Goal: Check status: Check status

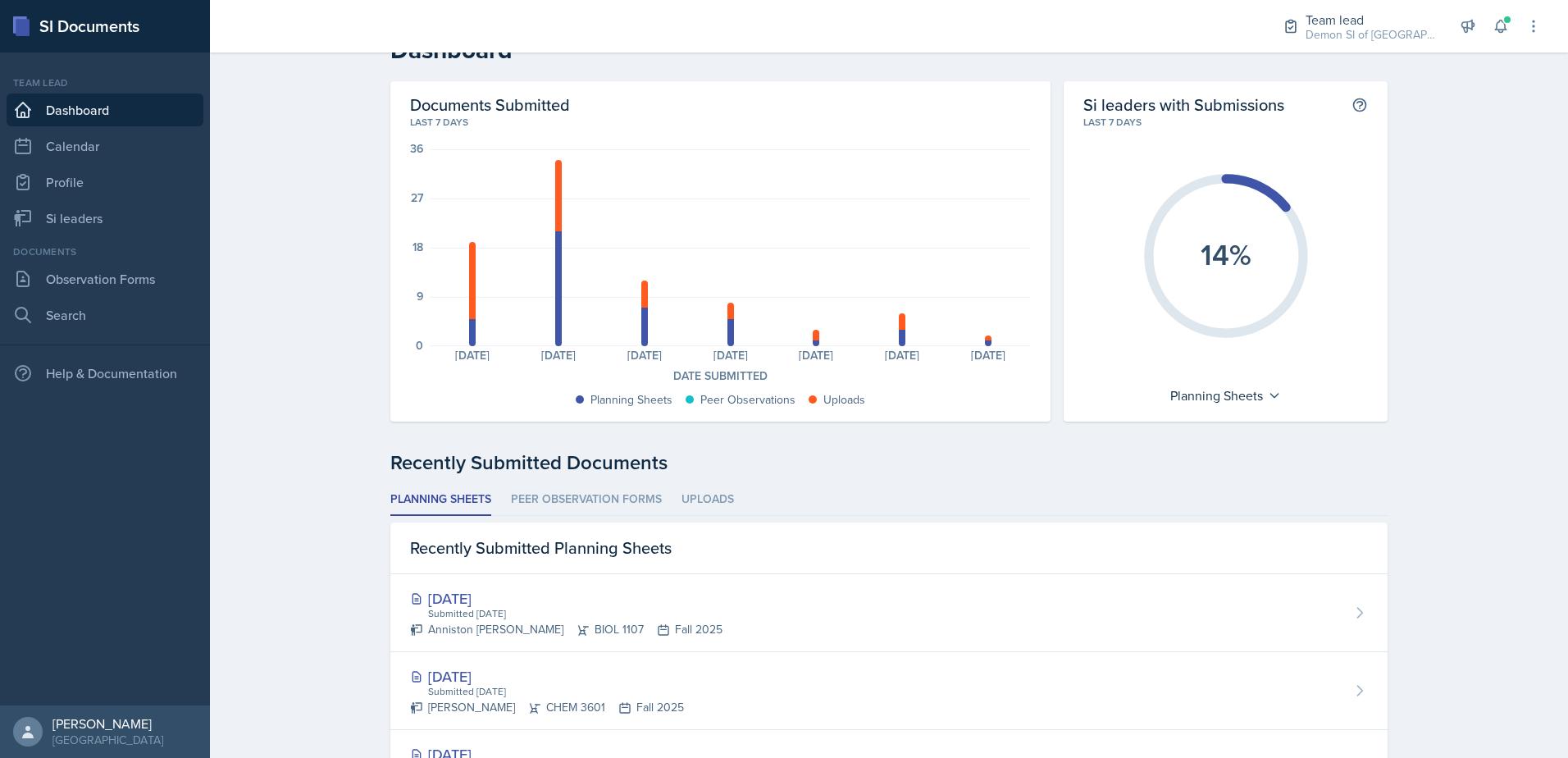
scroll to position [38, 0]
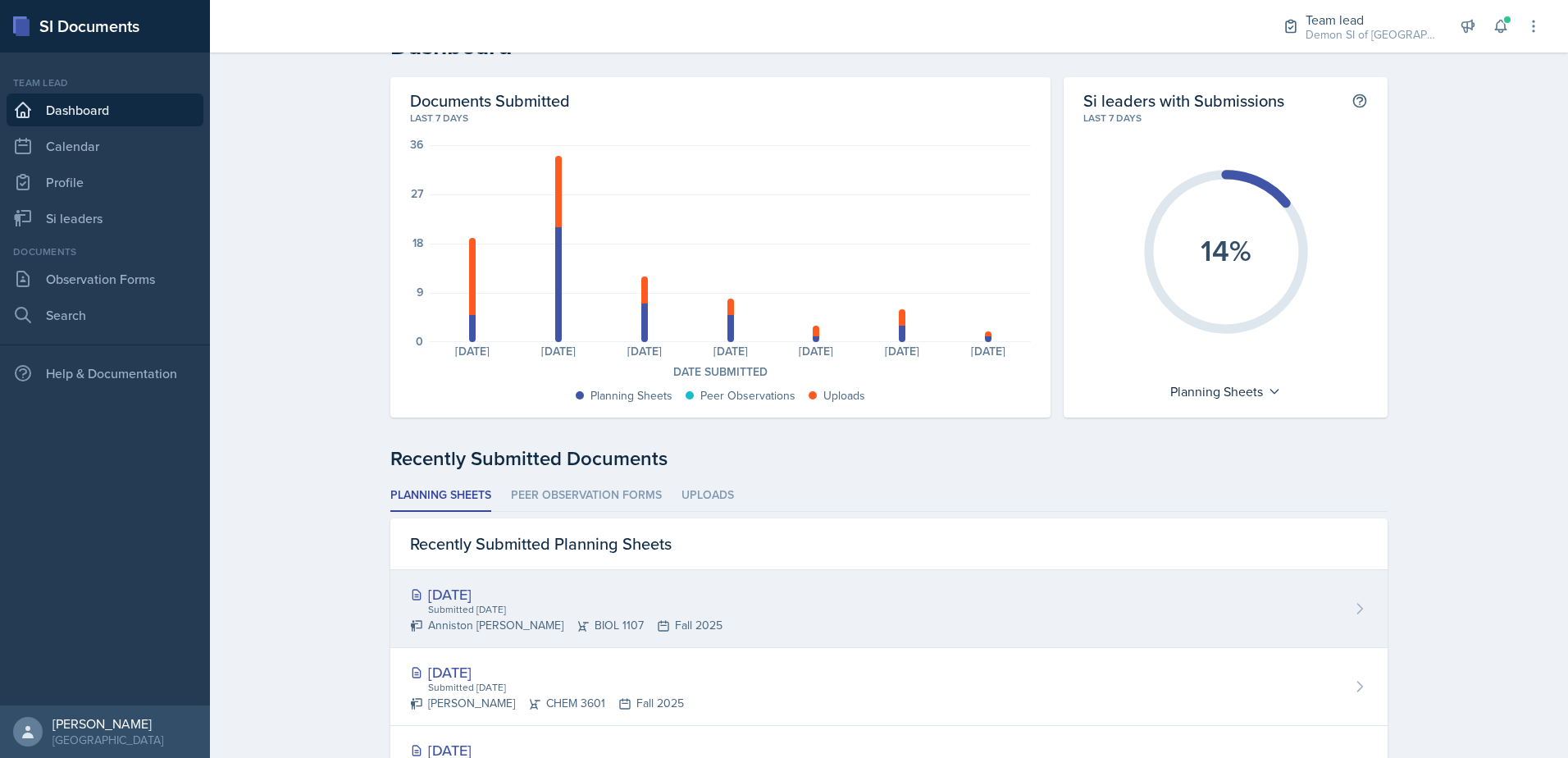
click at [584, 633] on div "Anniston [PERSON_NAME] BIOL 1107 Fall 2025" at bounding box center [566, 625] width 313 height 17
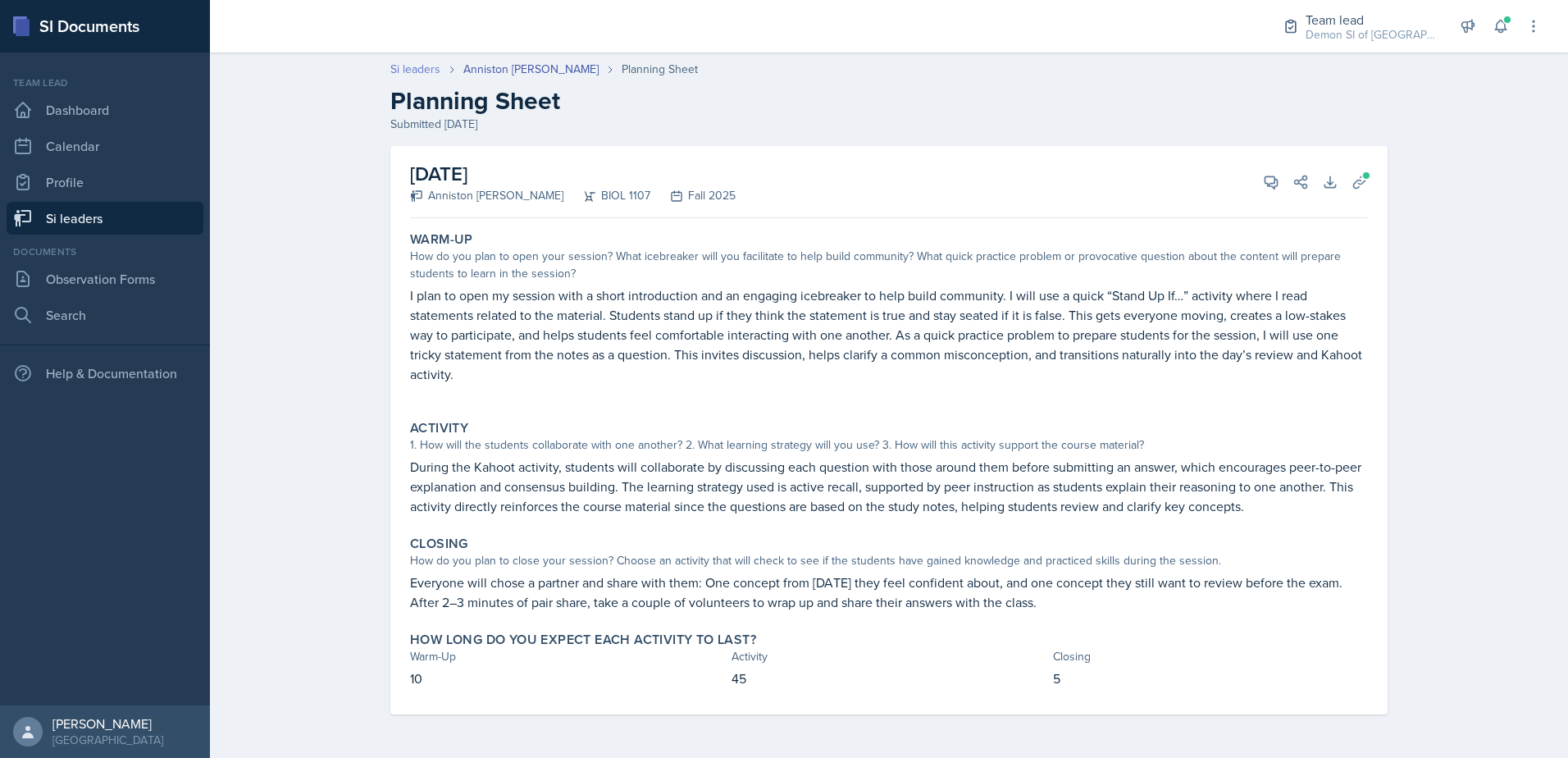
click at [410, 68] on link "Si leaders" at bounding box center [415, 70] width 50 height 17
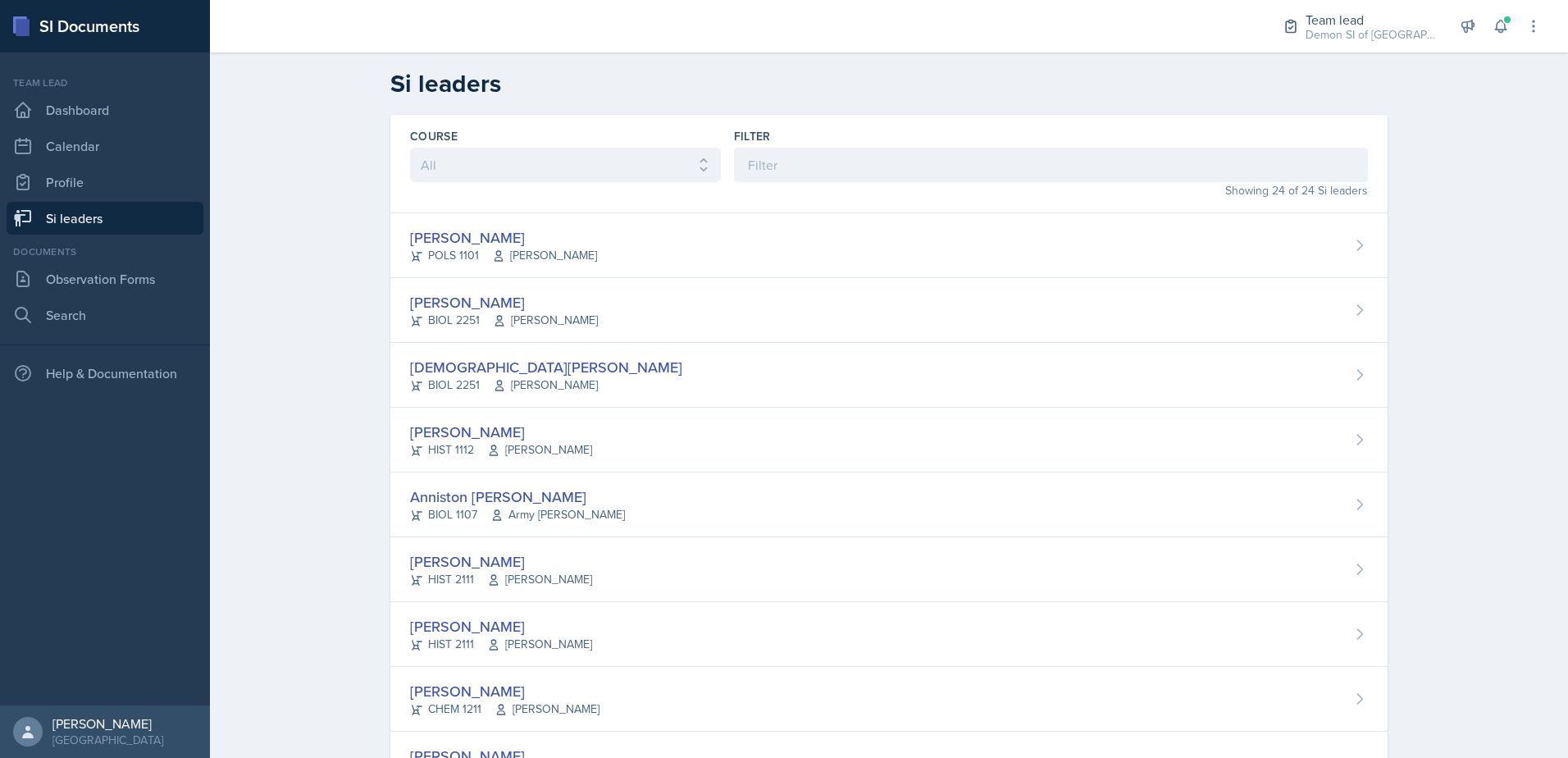
click at [124, 118] on link "Dashboard" at bounding box center [105, 110] width 196 height 33
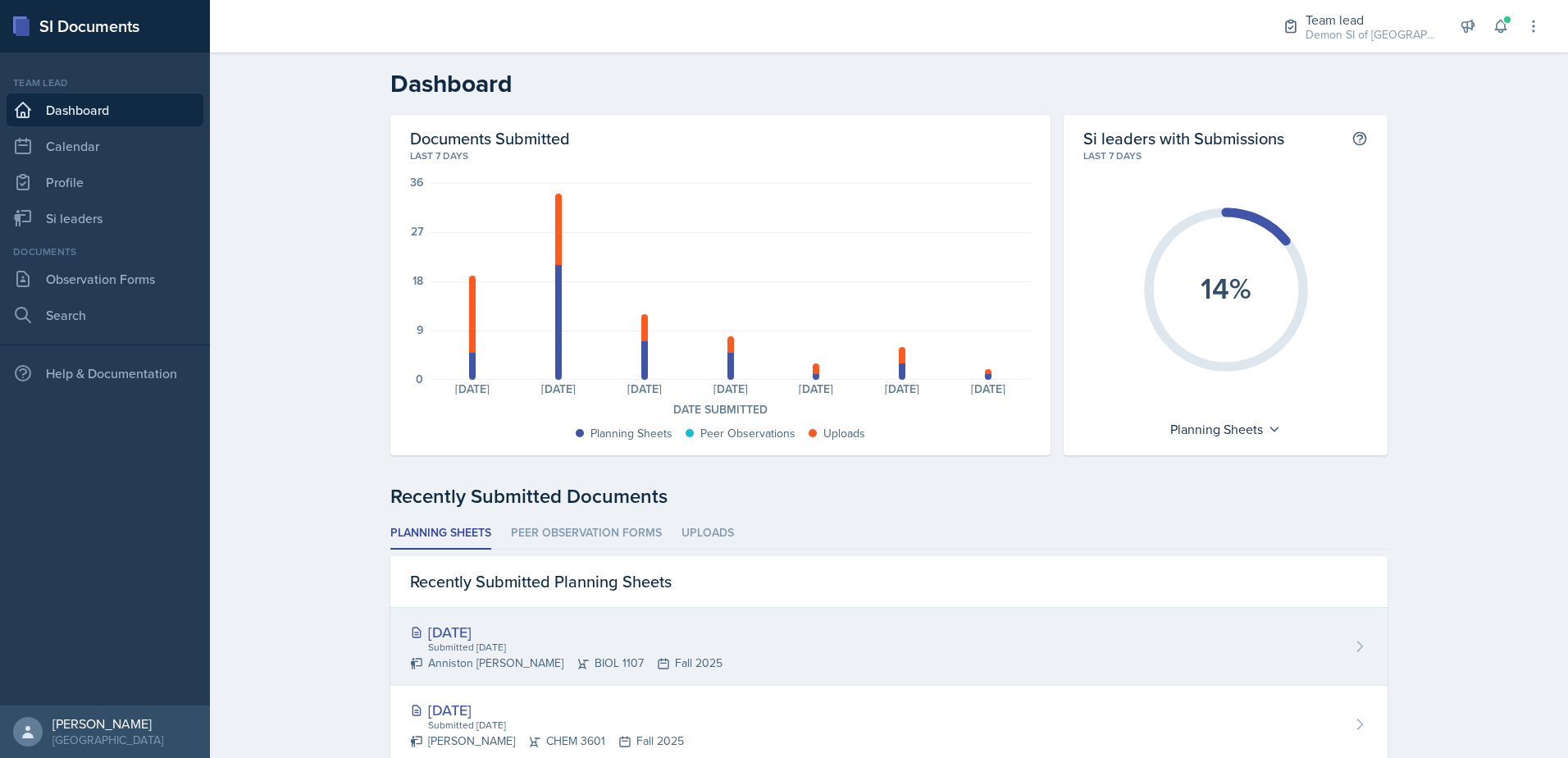
click at [592, 653] on div "Submitted [DATE]" at bounding box center [575, 647] width 296 height 15
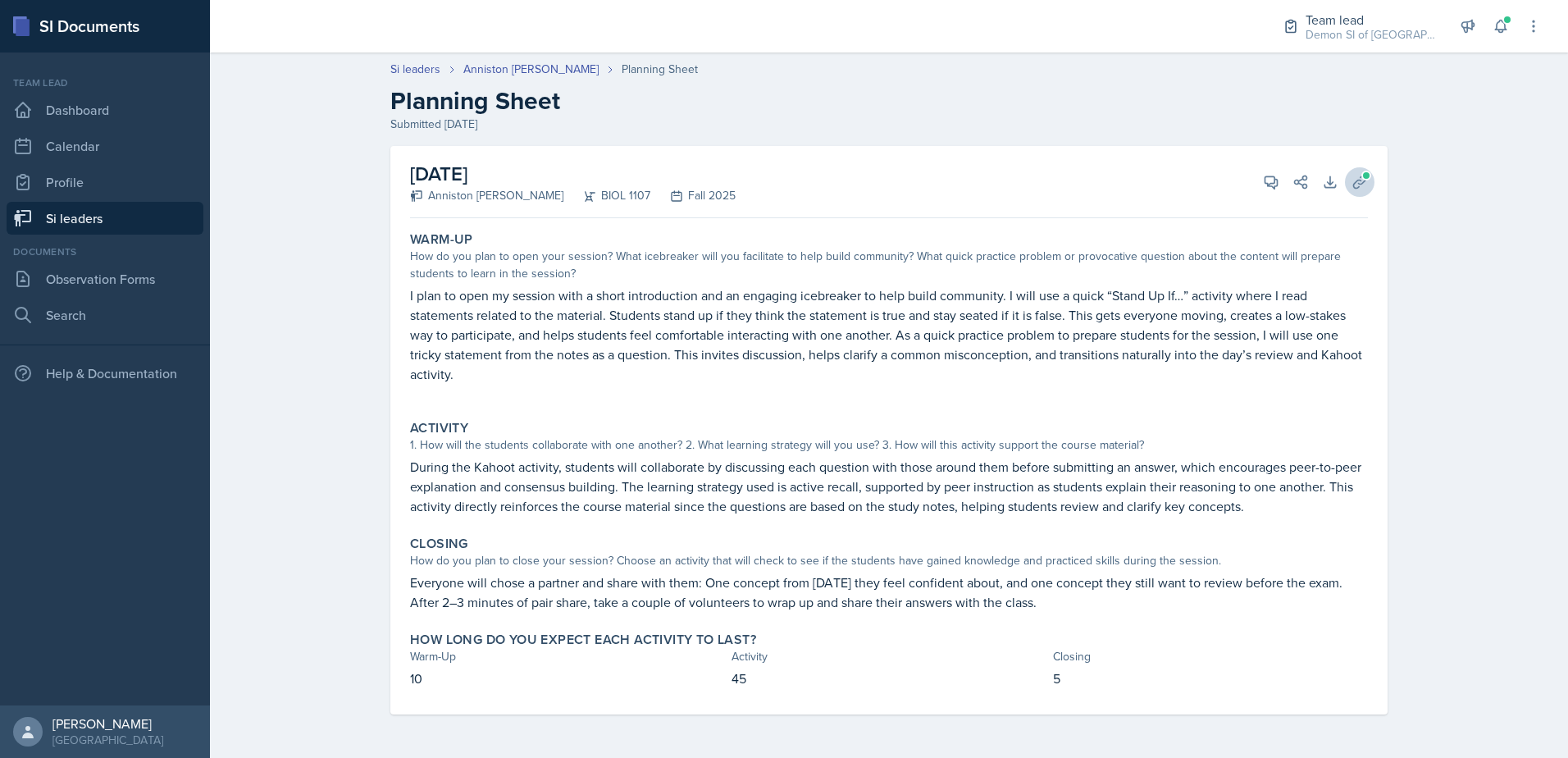
click at [1365, 180] on icon at bounding box center [1359, 181] width 13 height 13
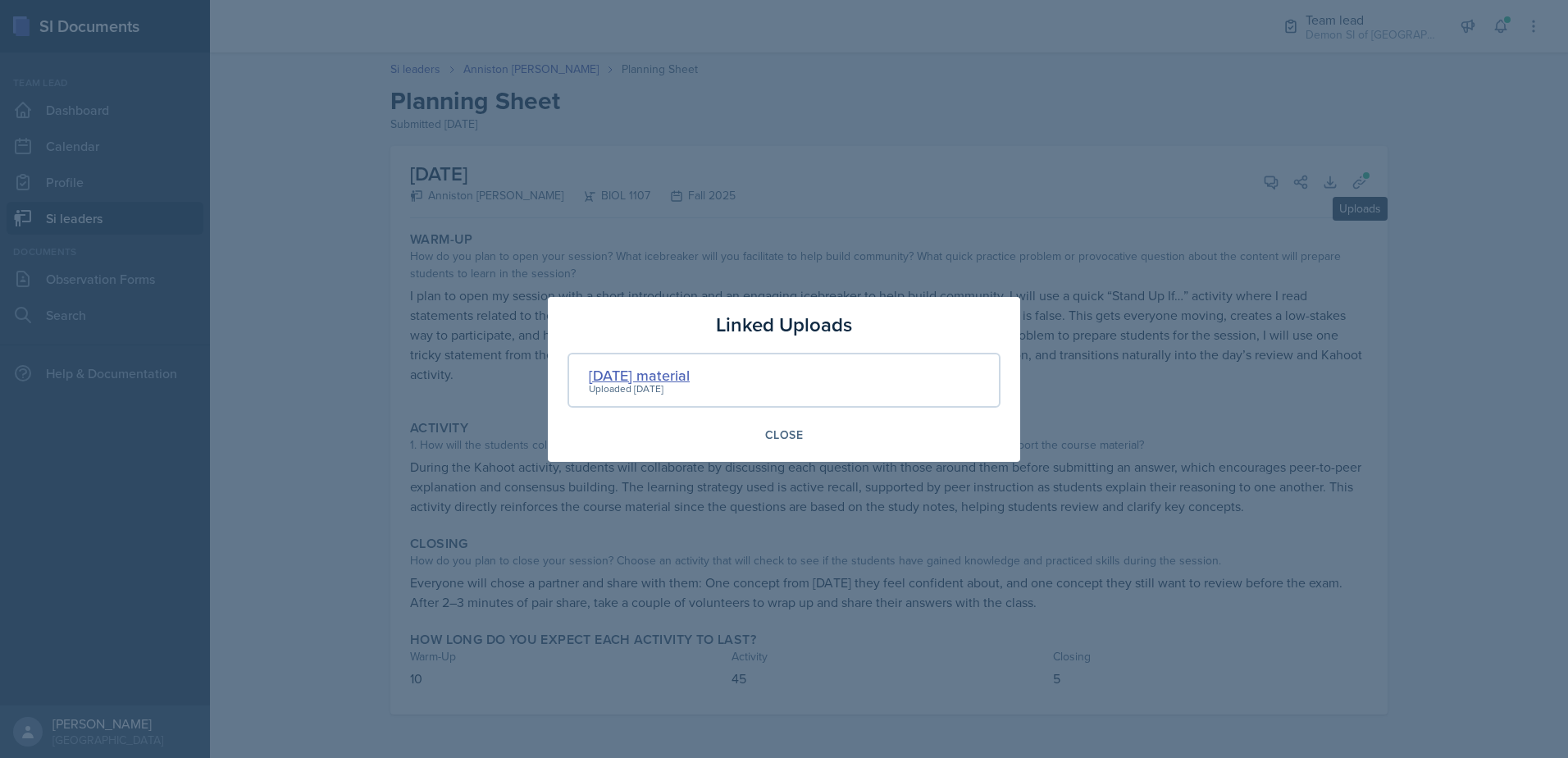
click at [690, 375] on div "[DATE] material" at bounding box center [640, 375] width 101 height 22
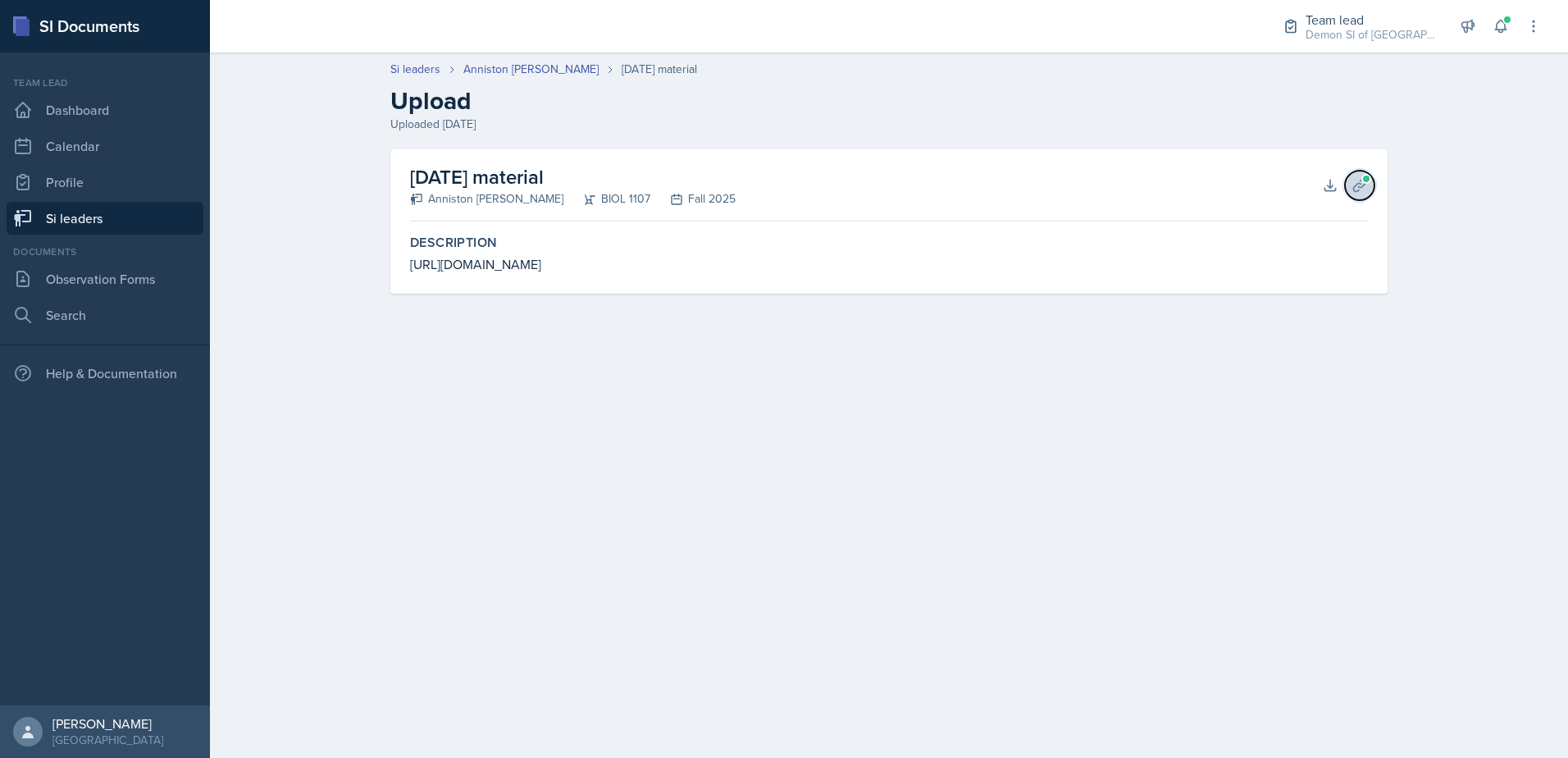
click at [1364, 191] on icon at bounding box center [1360, 185] width 16 height 16
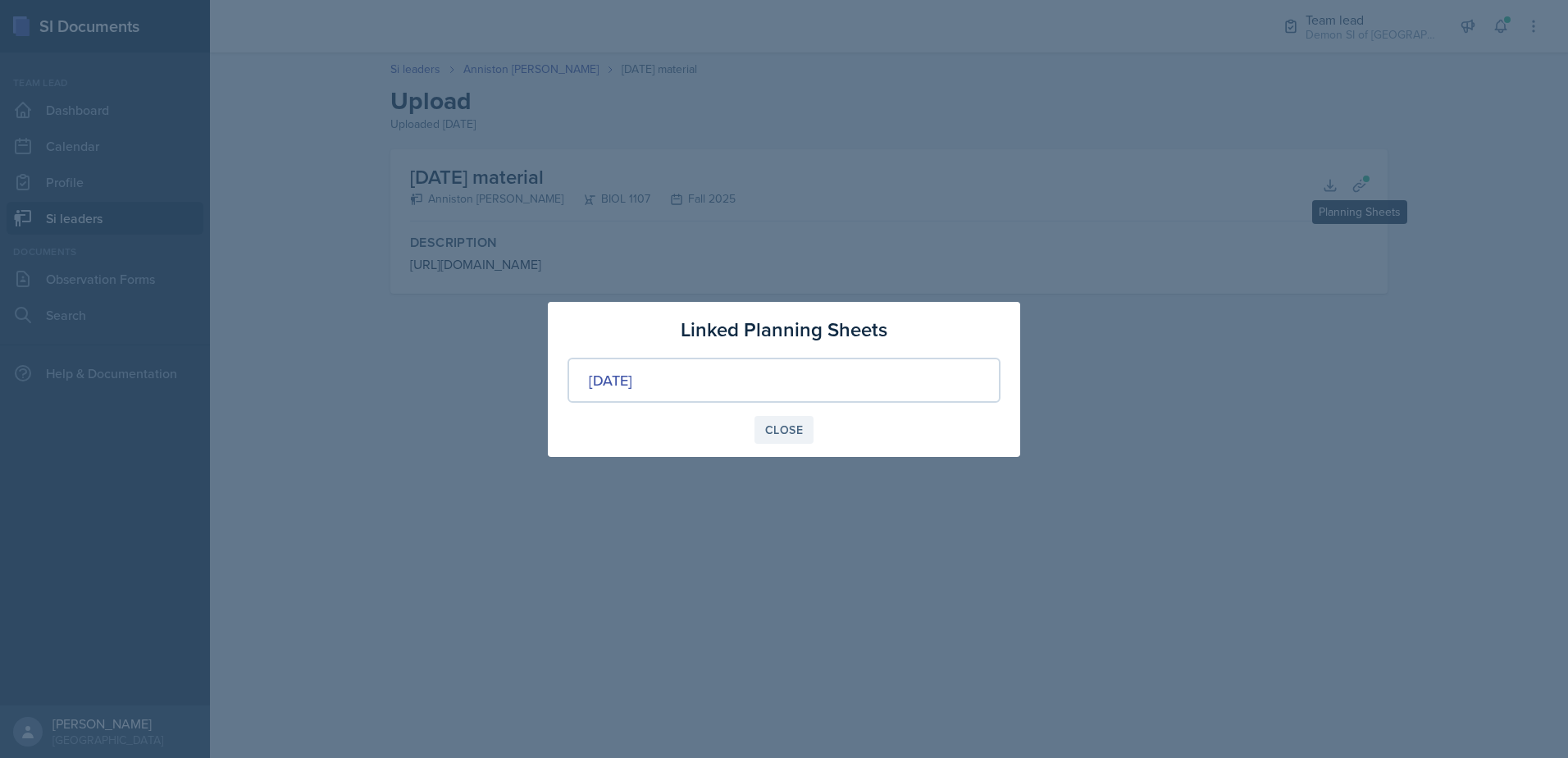
click at [792, 441] on button "Close" at bounding box center [784, 430] width 59 height 28
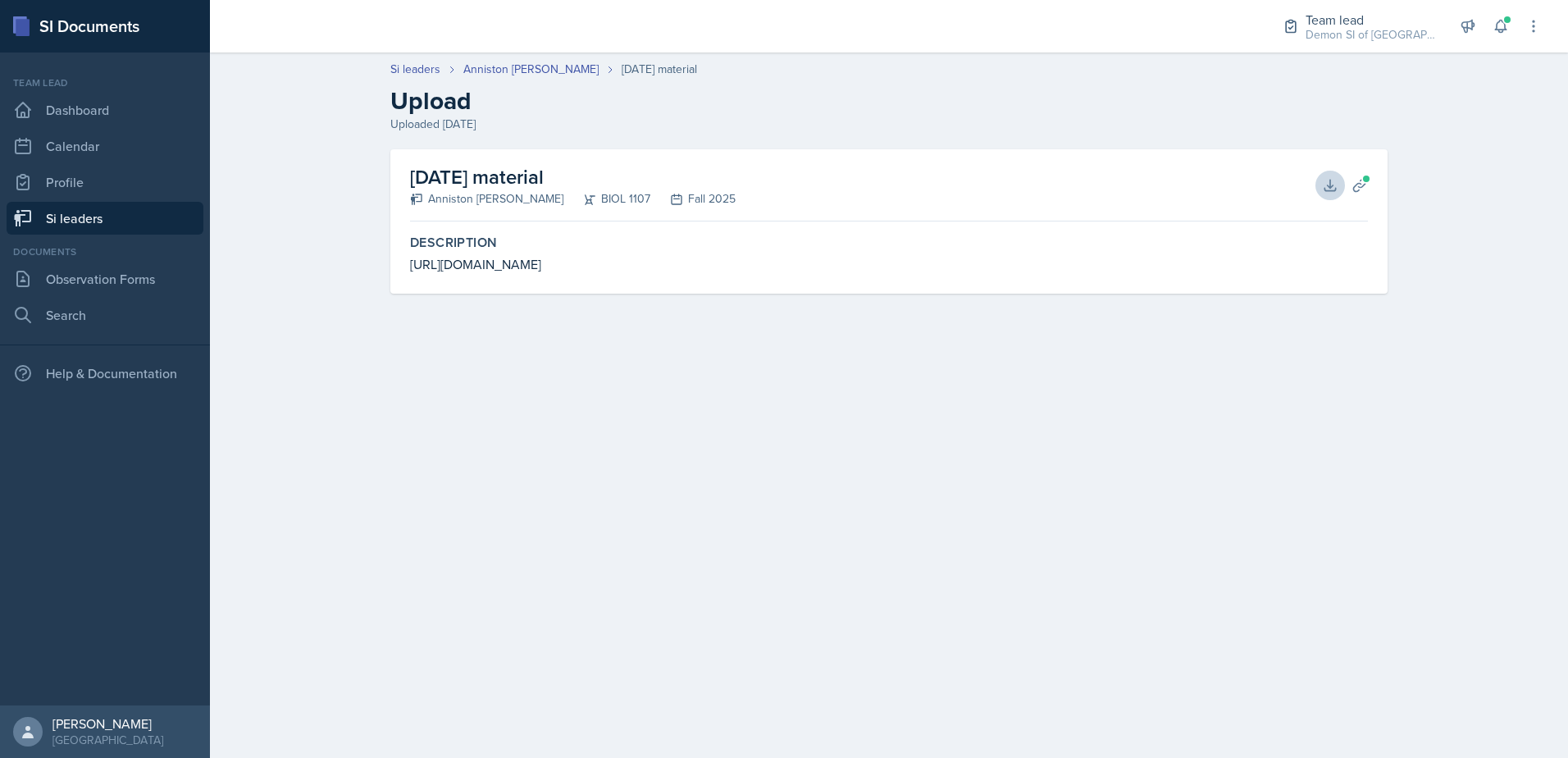
click at [1336, 190] on icon at bounding box center [1330, 185] width 11 height 11
click at [768, 411] on main "Si leaders [PERSON_NAME] [DATE] material Upload Uploaded [DATE] [DATE] material…" at bounding box center [890, 405] width 1359 height 706
click at [523, 61] on link "Anniston [PERSON_NAME]" at bounding box center [531, 70] width 136 height 17
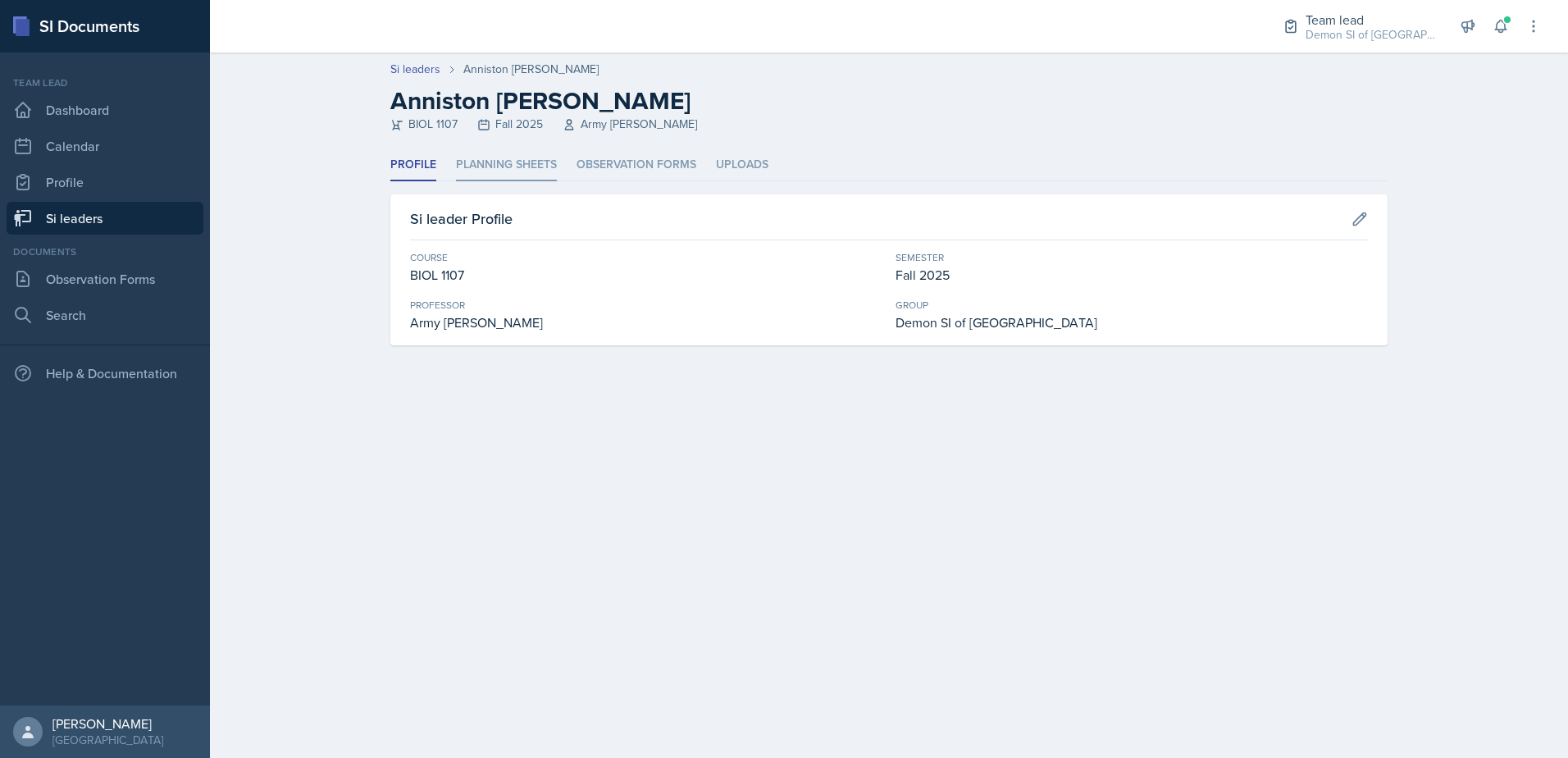
click at [524, 157] on li "Planning Sheets" at bounding box center [506, 165] width 101 height 32
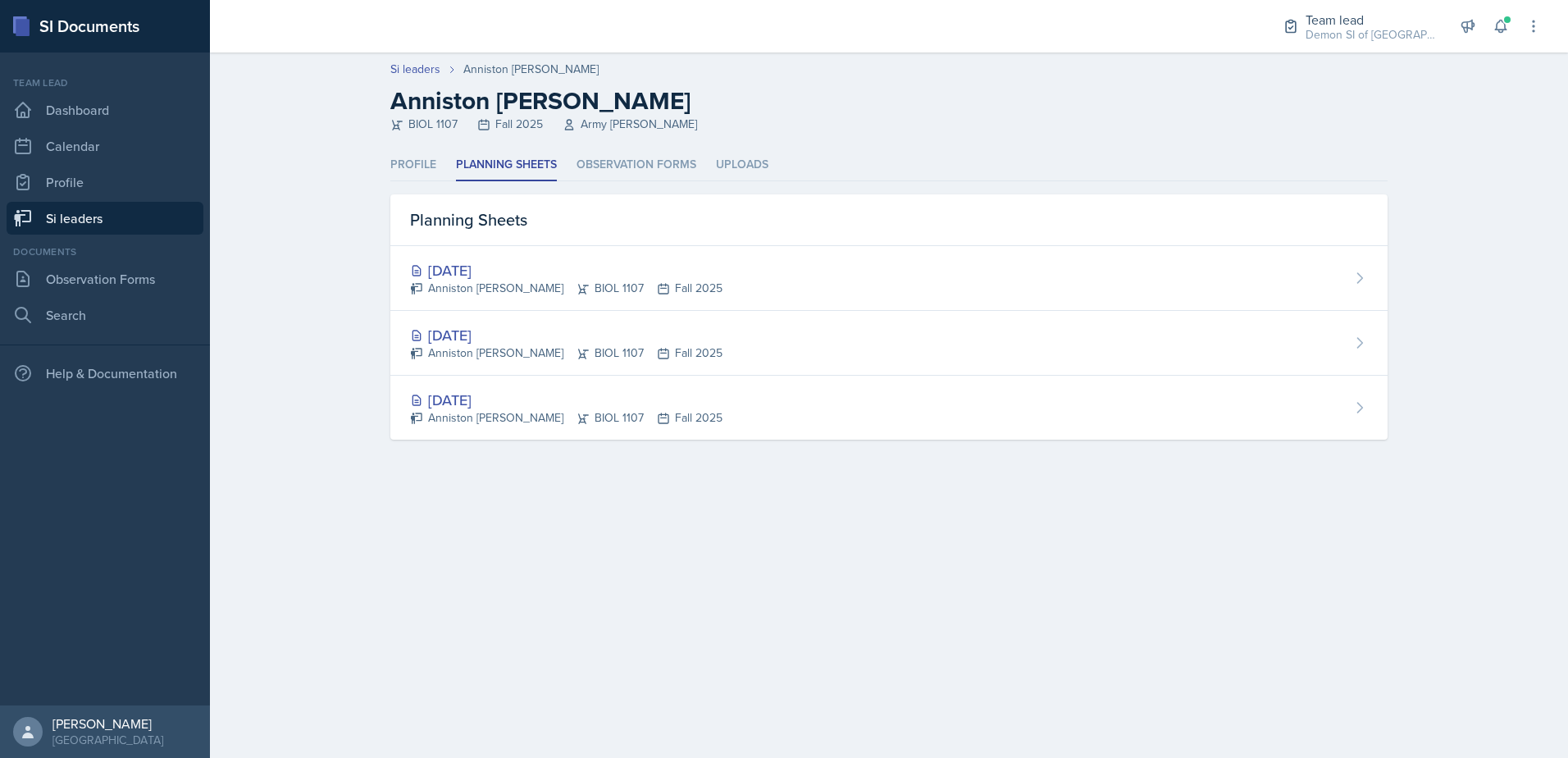
click at [678, 285] on div "Anniston [PERSON_NAME] BIOL 1107 Fall 2025" at bounding box center [566, 288] width 313 height 17
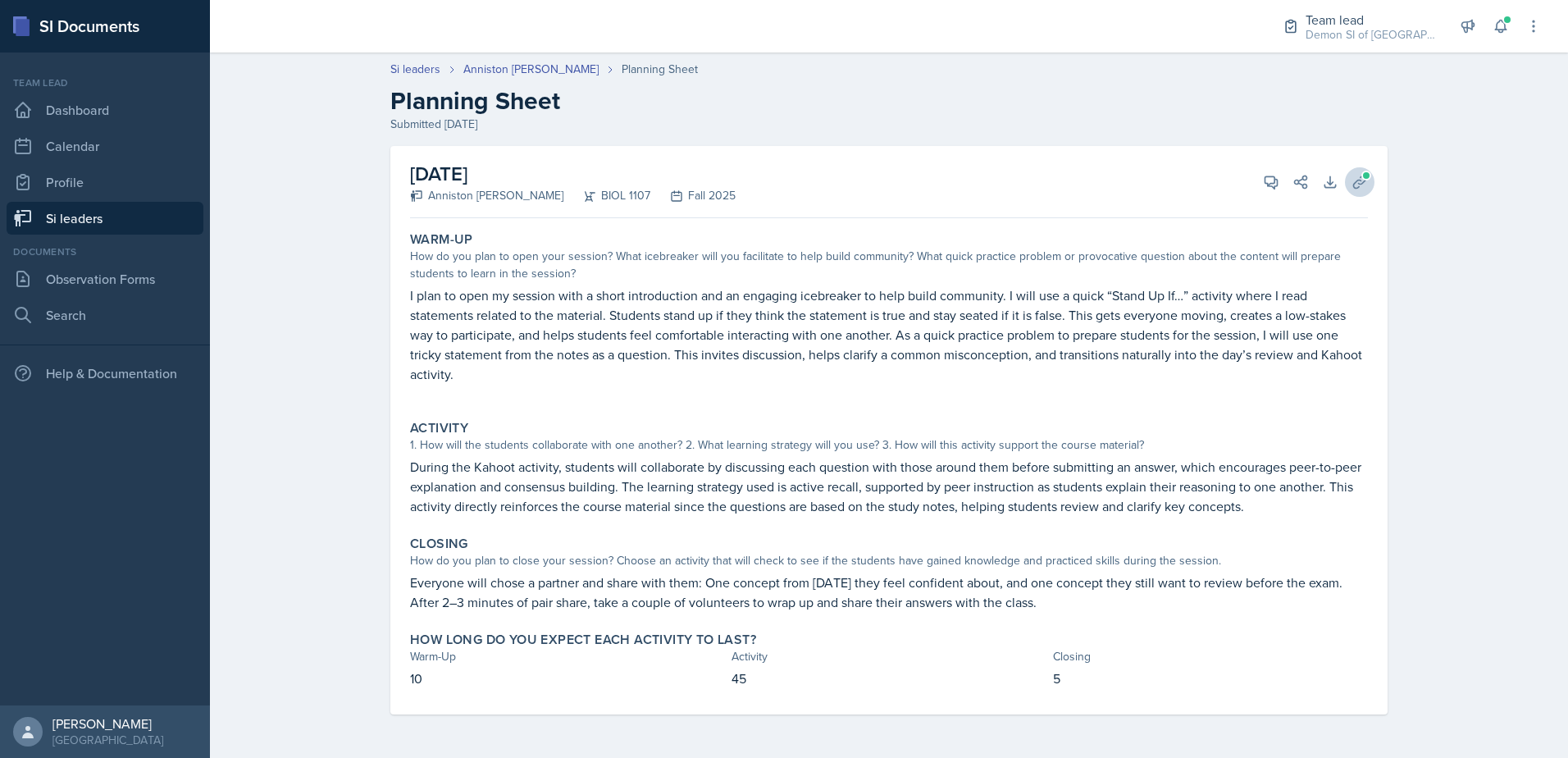
click at [1364, 187] on icon at bounding box center [1360, 182] width 16 height 16
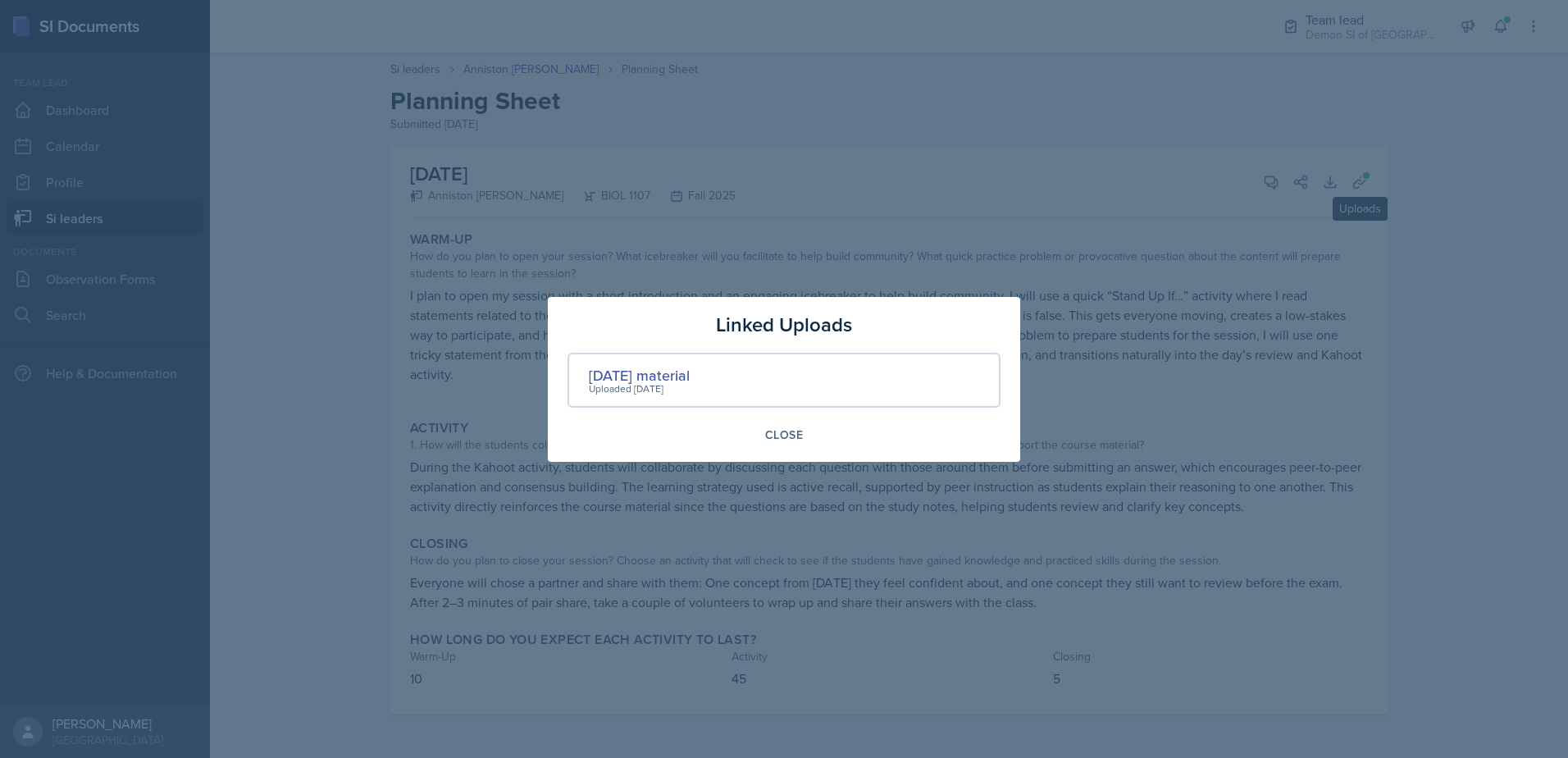
click at [690, 381] on div "Uploaded [DATE]" at bounding box center [640, 388] width 101 height 15
click at [654, 379] on div "[DATE] material" at bounding box center [640, 375] width 101 height 22
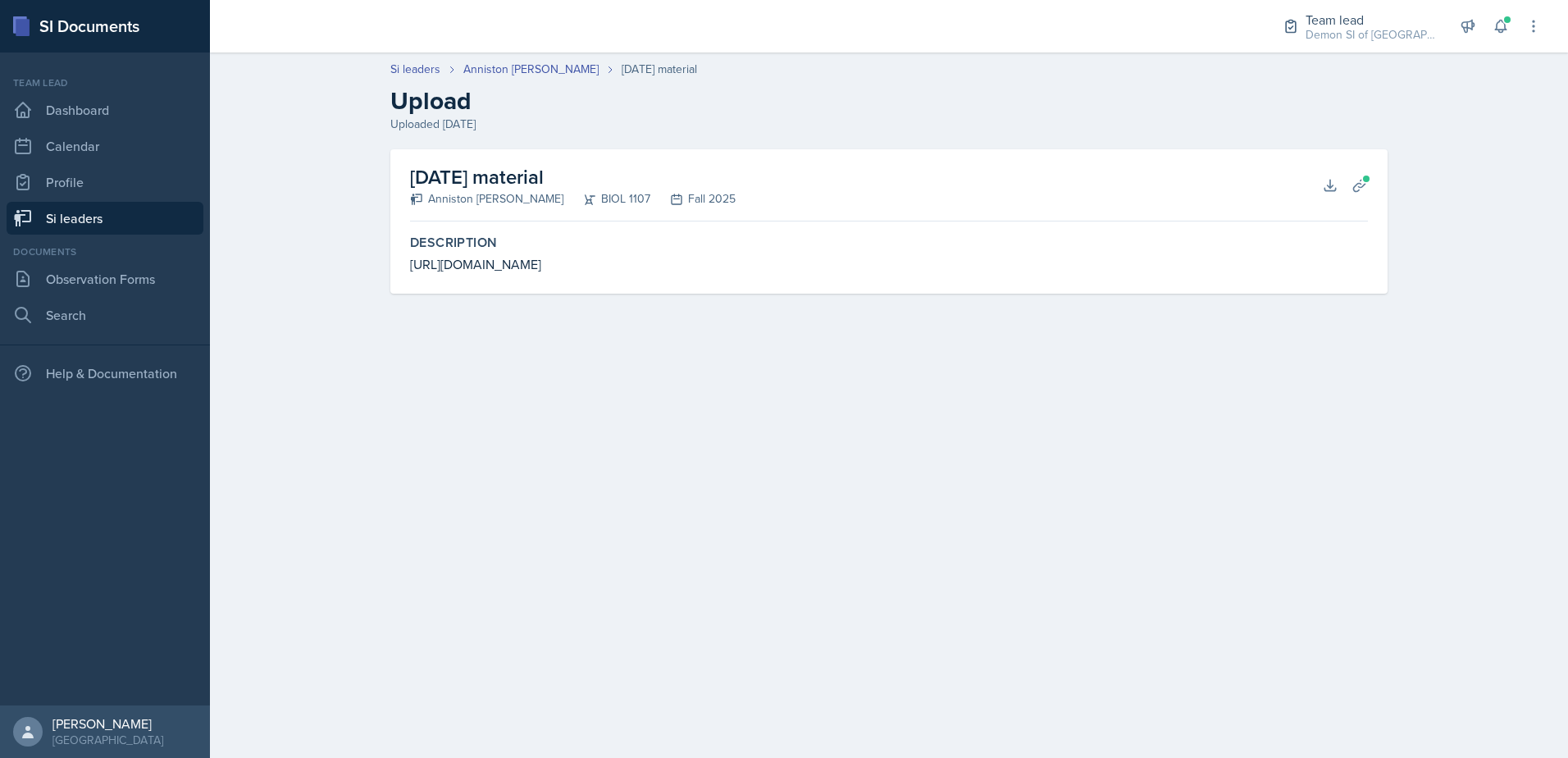
click at [502, 261] on div "[URL][DOMAIN_NAME]" at bounding box center [890, 264] width 958 height 19
click at [495, 267] on div "[URL][DOMAIN_NAME]" at bounding box center [890, 264] width 958 height 19
click at [424, 76] on link "Si leaders" at bounding box center [415, 70] width 50 height 17
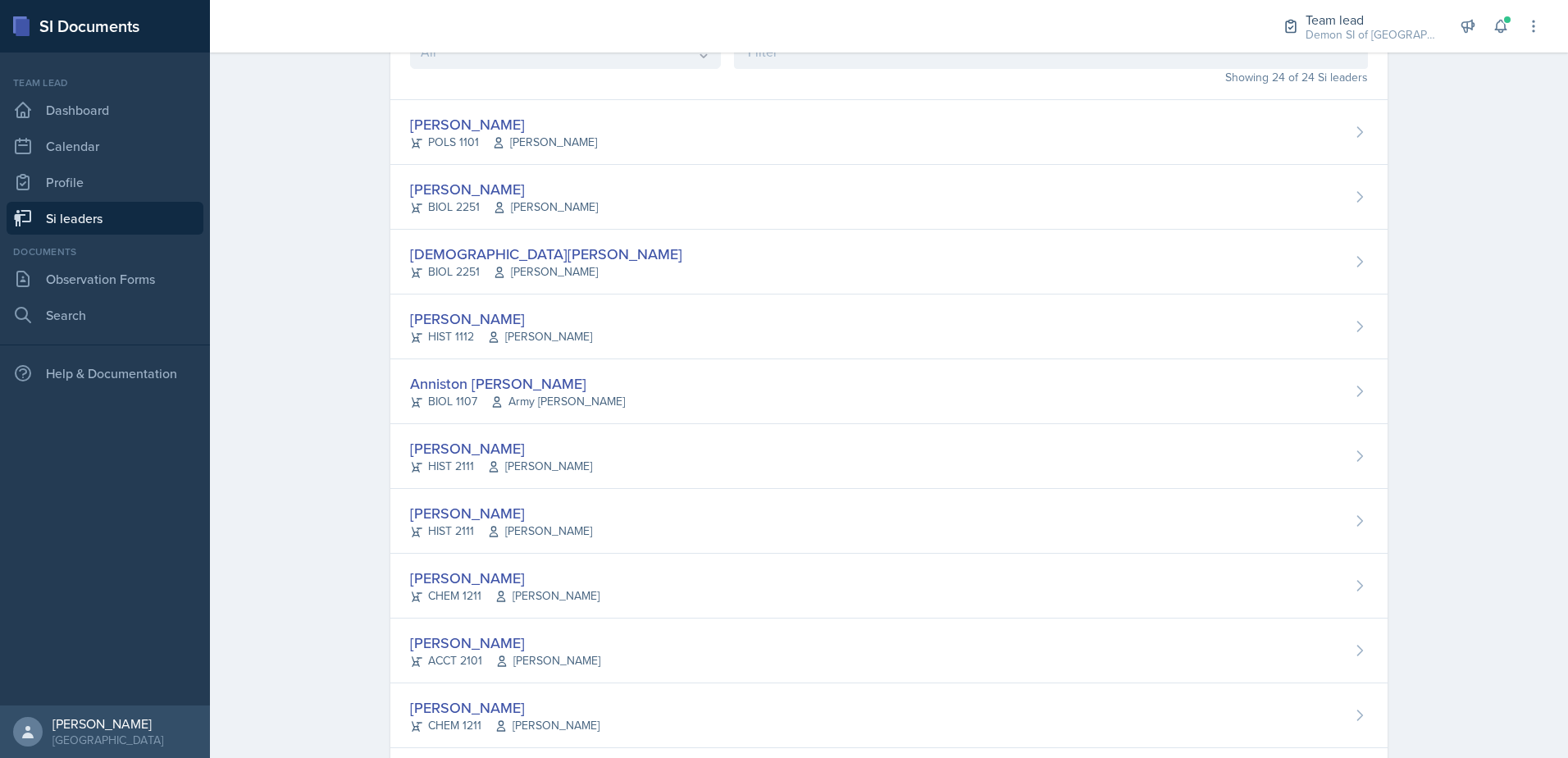
scroll to position [140, 0]
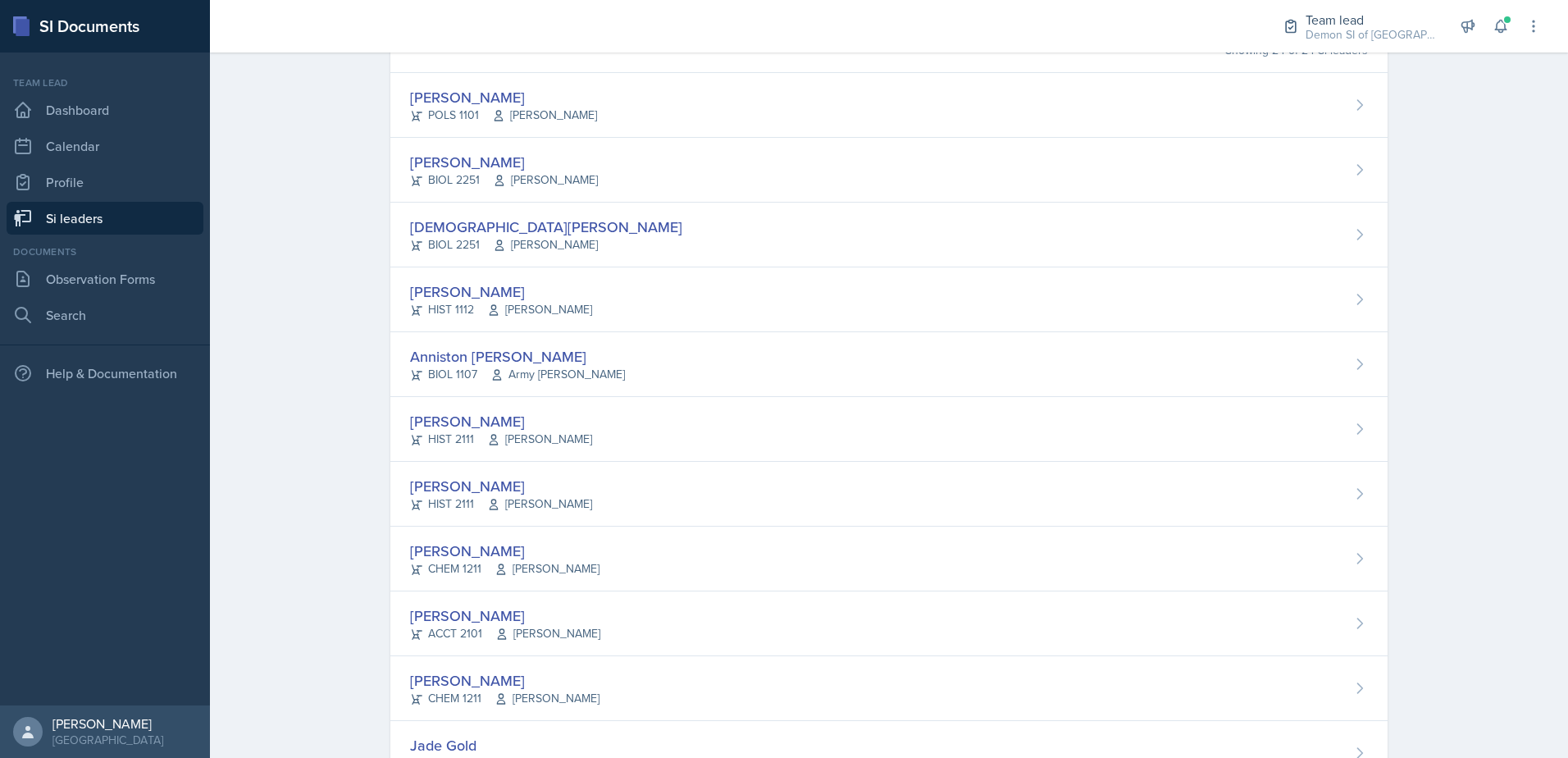
click at [602, 373] on div "Anniston [PERSON_NAME] BIOL 1107 Army [PERSON_NAME]" at bounding box center [889, 364] width 998 height 65
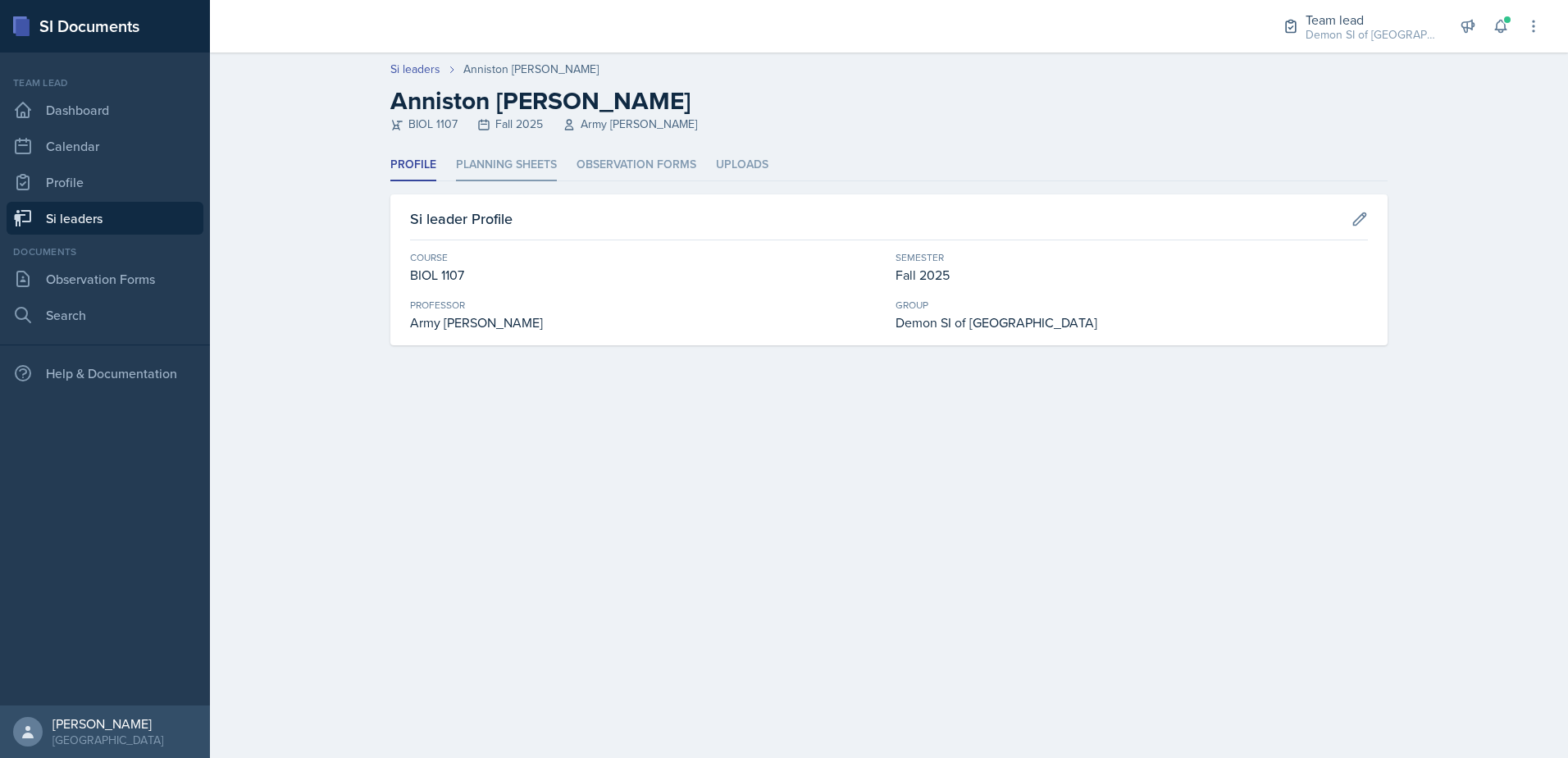
click at [536, 171] on li "Planning Sheets" at bounding box center [506, 165] width 101 height 32
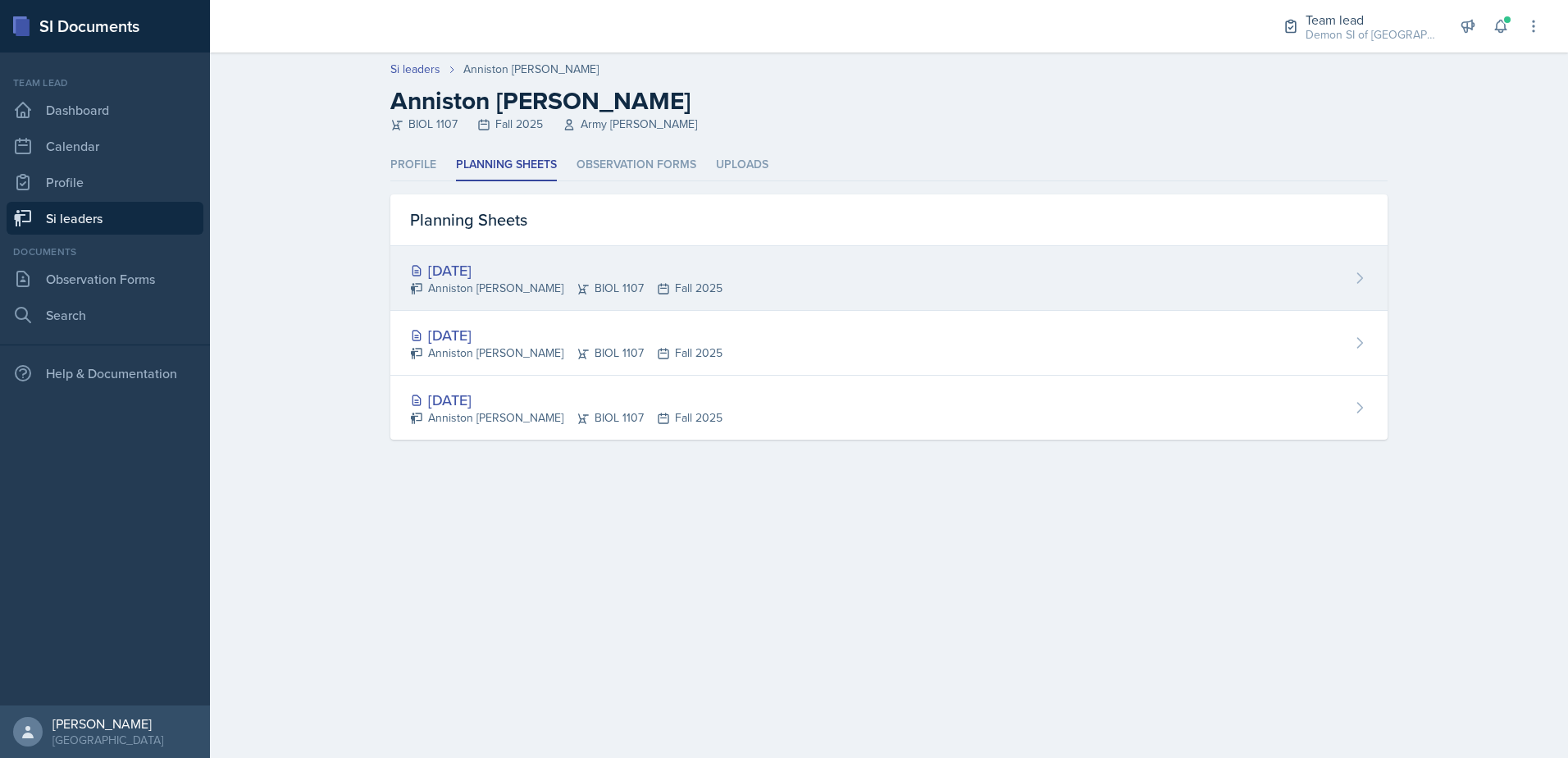
click at [584, 275] on div "[DATE]" at bounding box center [566, 270] width 313 height 22
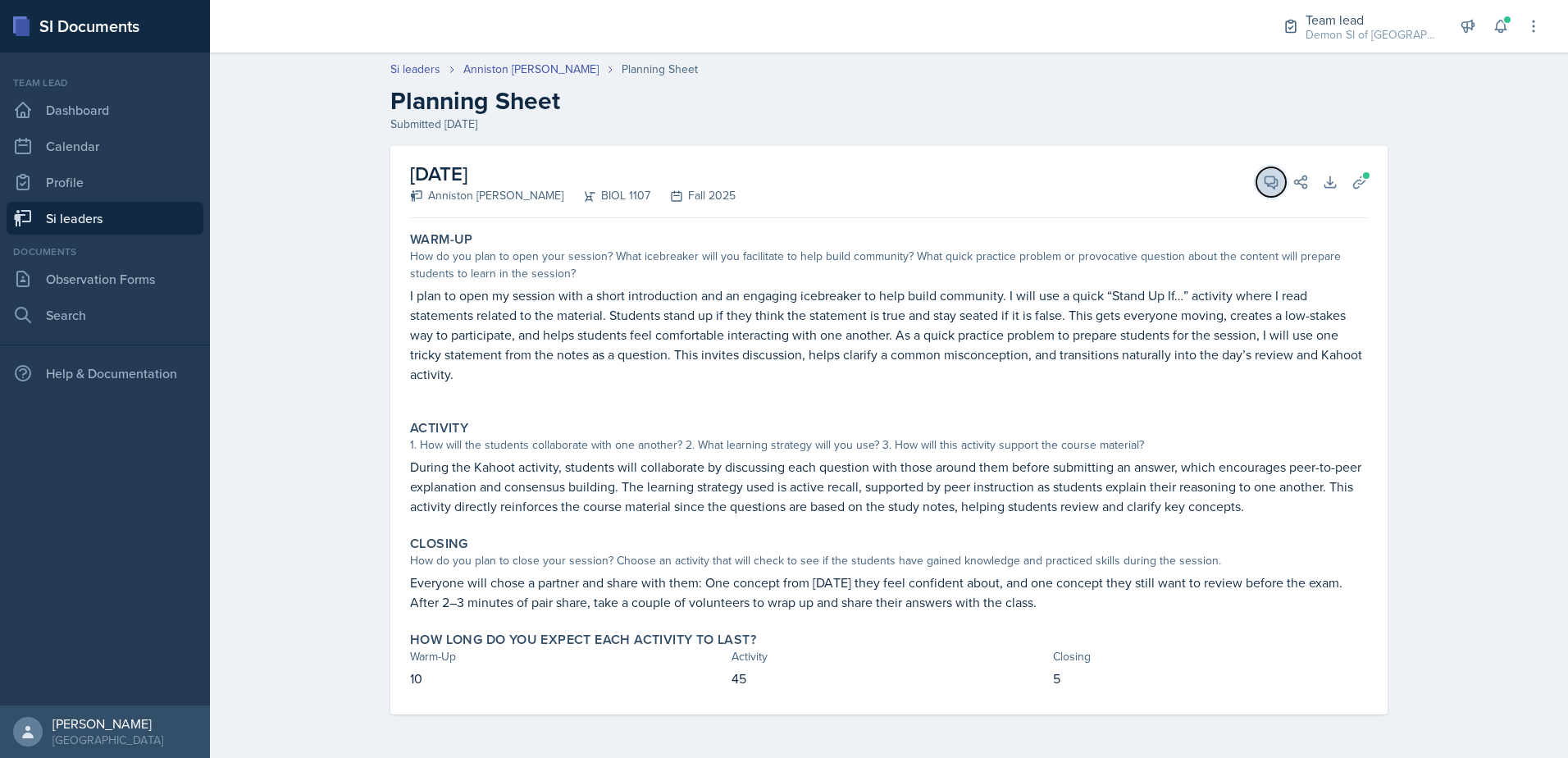
click at [1272, 191] on button "View Comments" at bounding box center [1271, 182] width 30 height 30
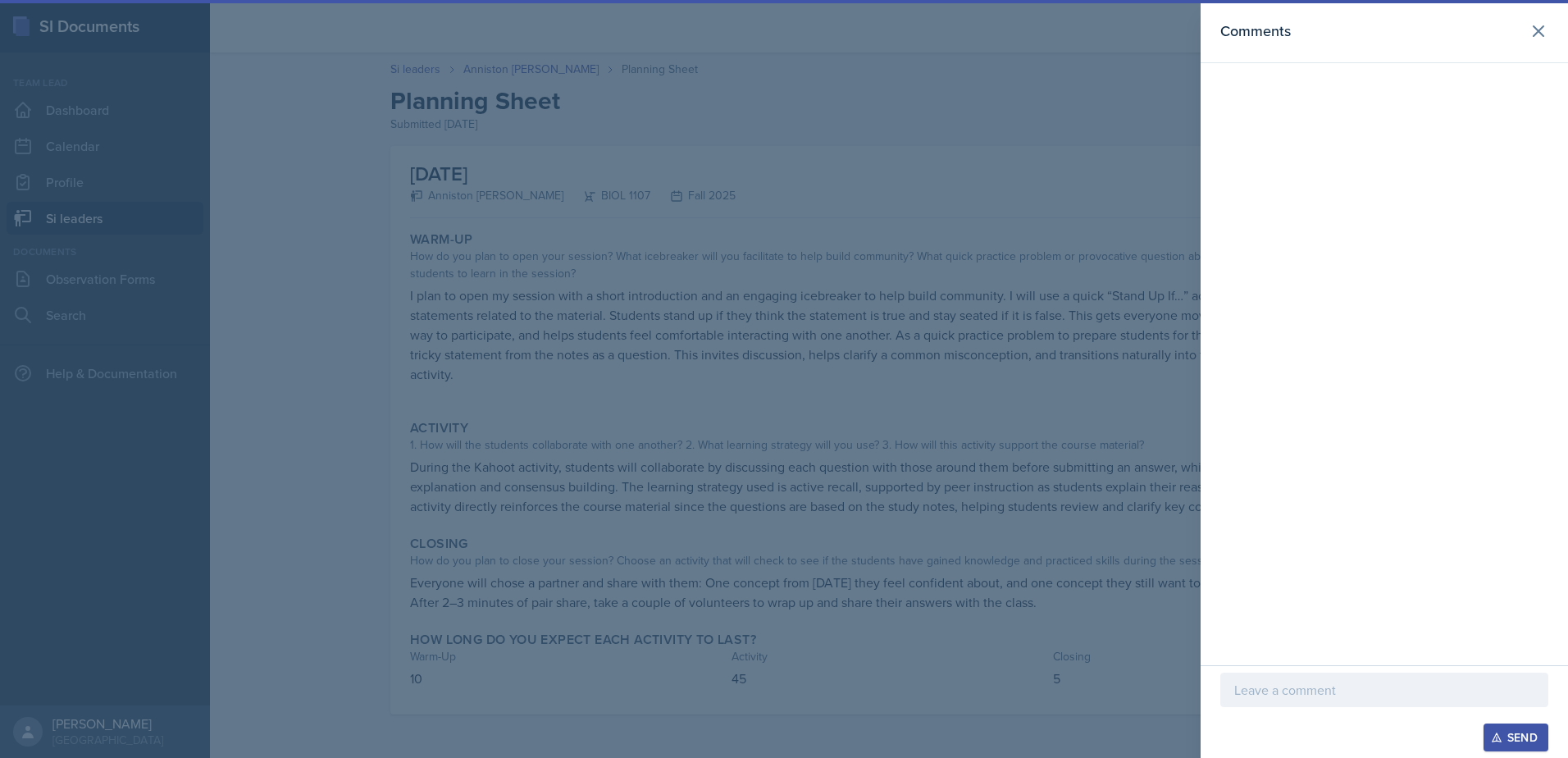
click at [1280, 695] on p at bounding box center [1385, 690] width 300 height 19
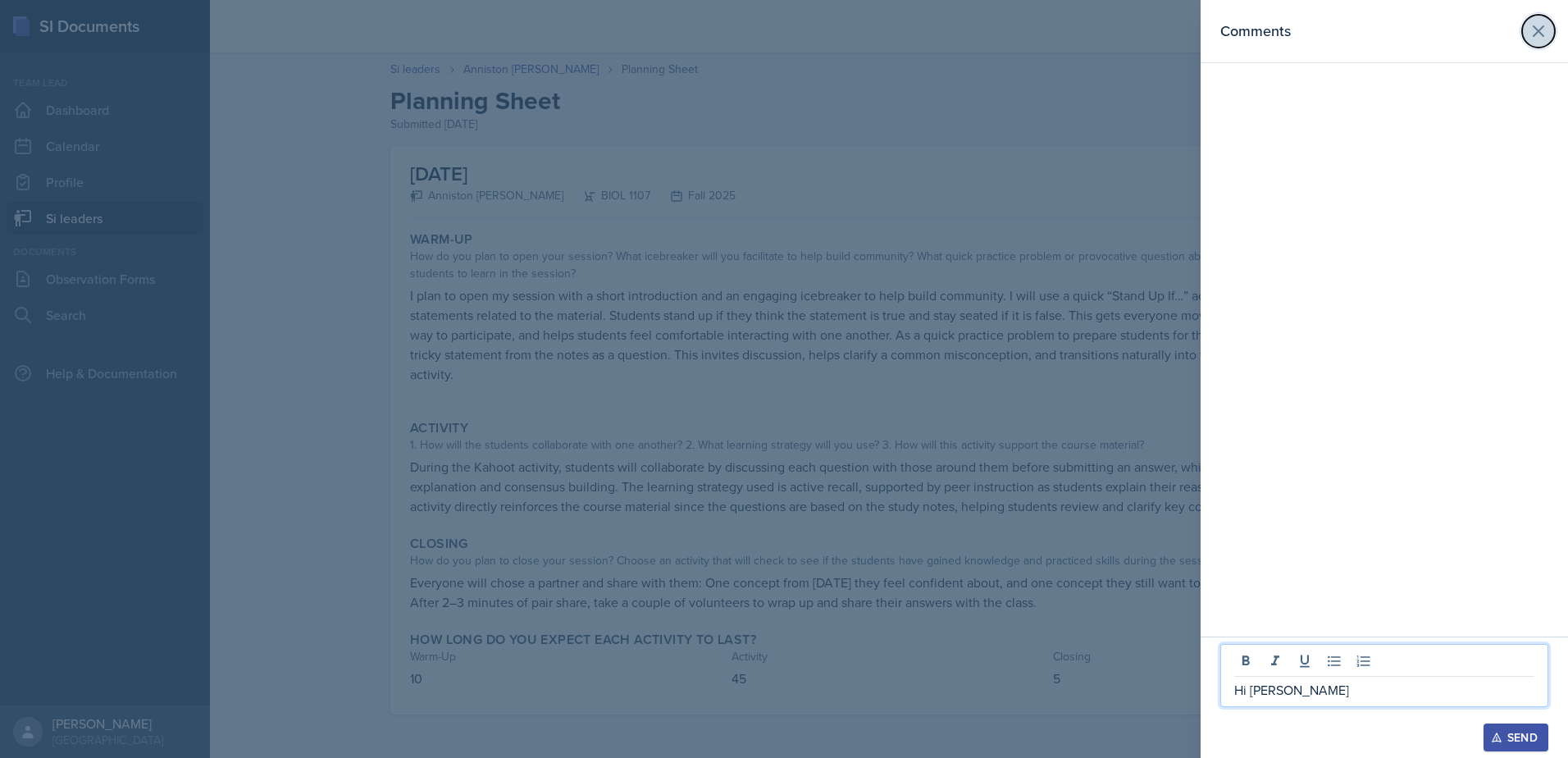
click at [1547, 26] on icon at bounding box center [1539, 31] width 19 height 19
